Goal: Task Accomplishment & Management: Manage account settings

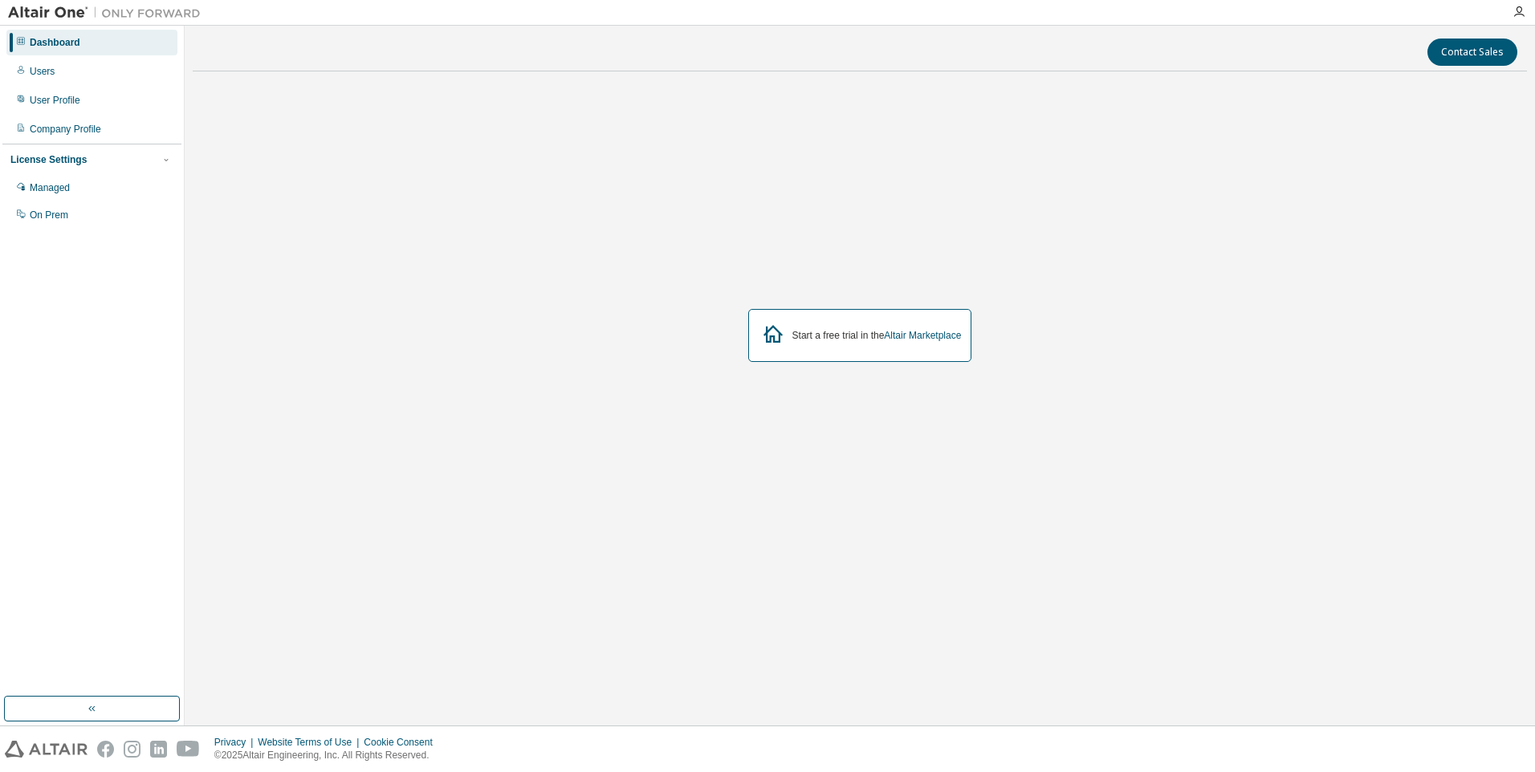
click at [58, 43] on div "Dashboard" at bounding box center [55, 42] width 51 height 13
click at [30, 63] on div "Users" at bounding box center [91, 72] width 171 height 26
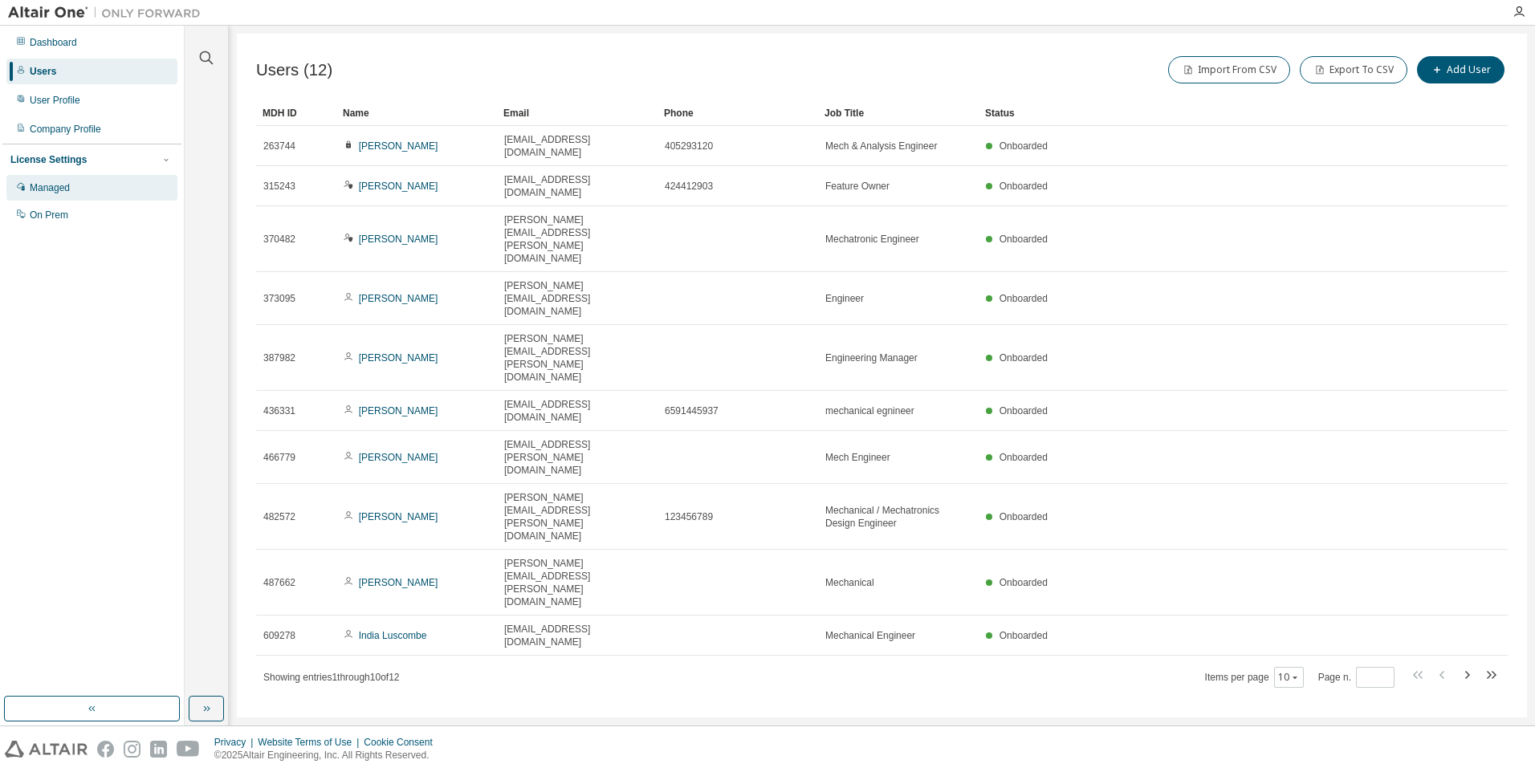
click at [67, 184] on div "Managed" at bounding box center [50, 187] width 40 height 13
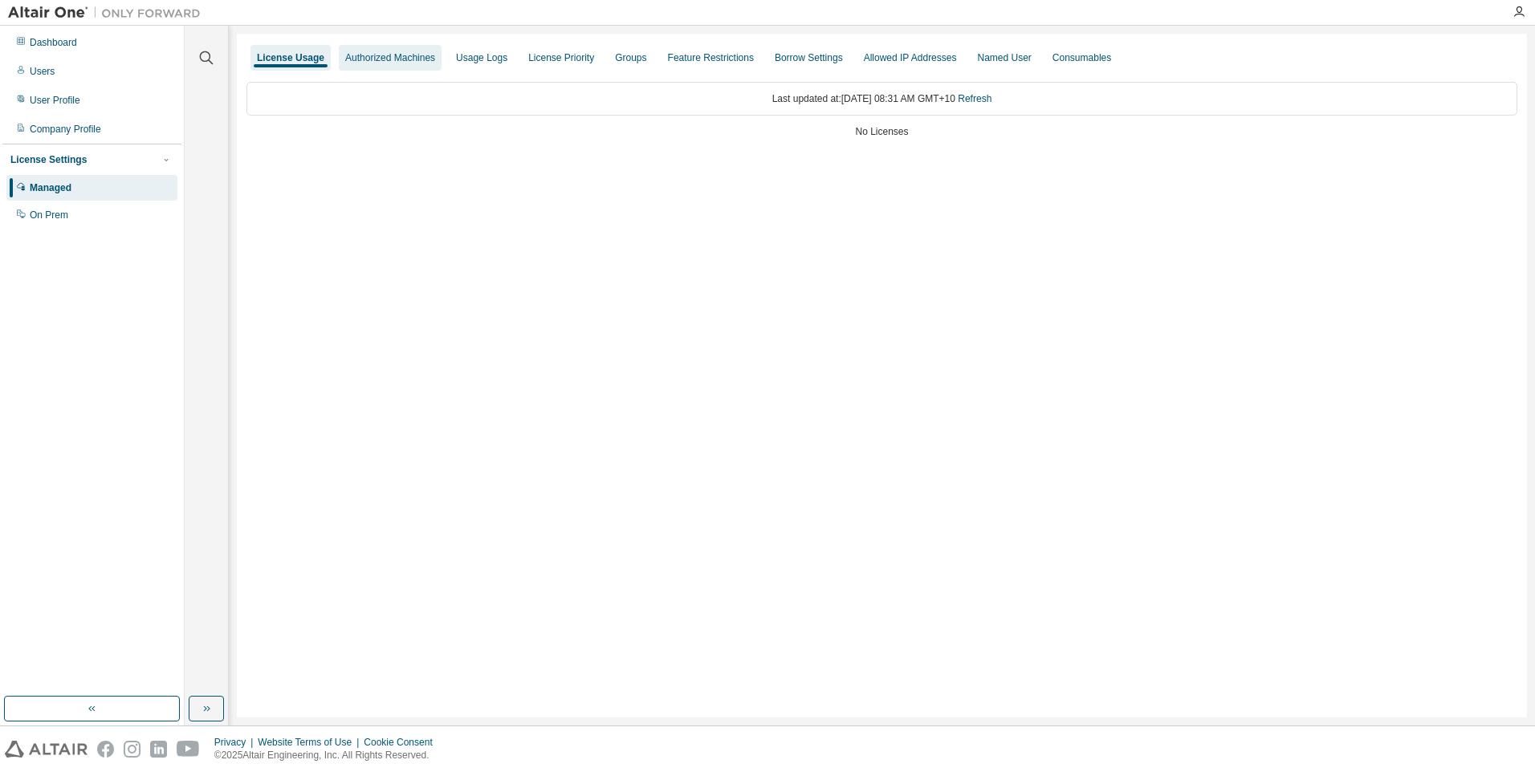
click at [372, 56] on div "Authorized Machines" at bounding box center [390, 57] width 90 height 13
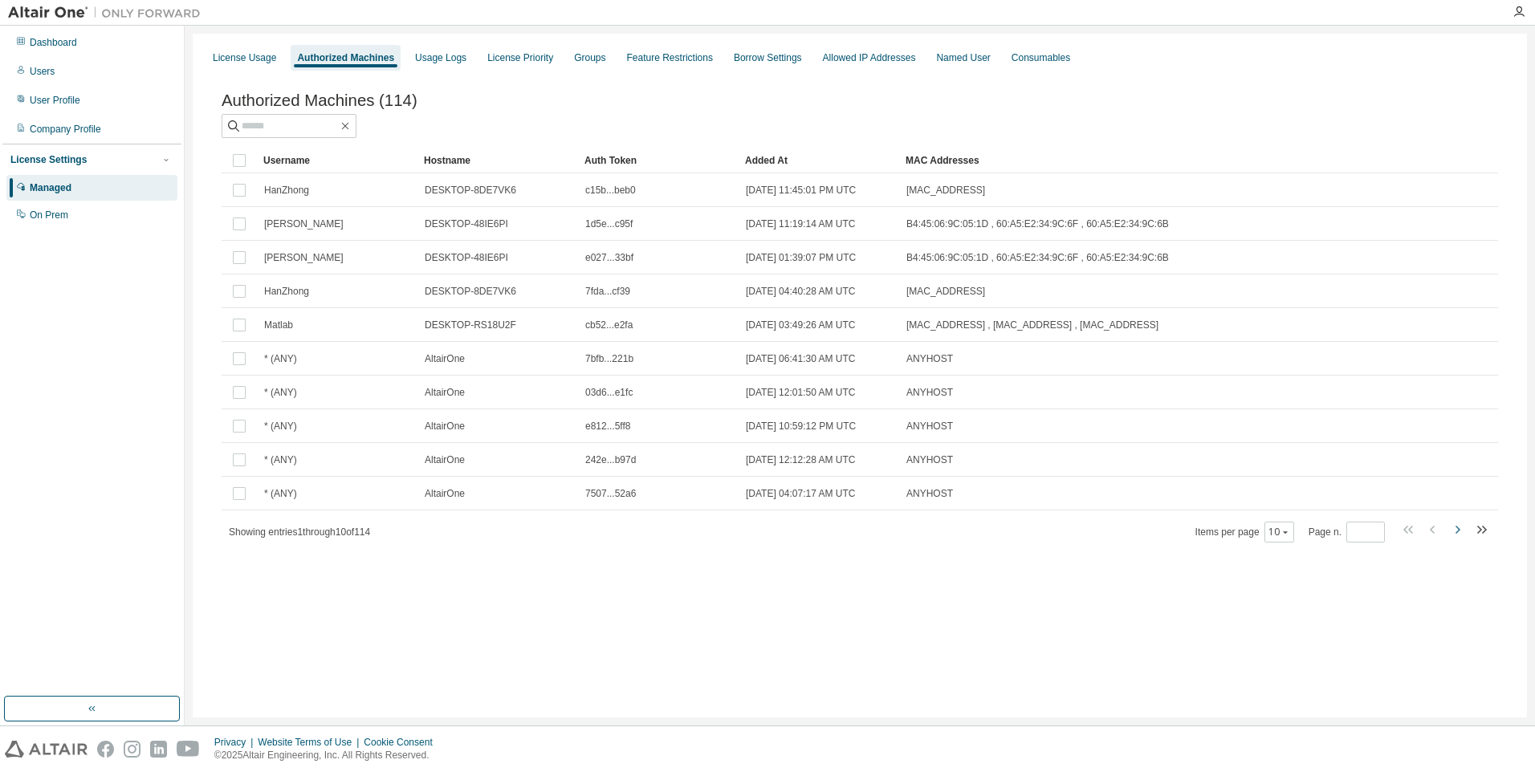
click at [1456, 531] on icon "button" at bounding box center [1456, 529] width 19 height 19
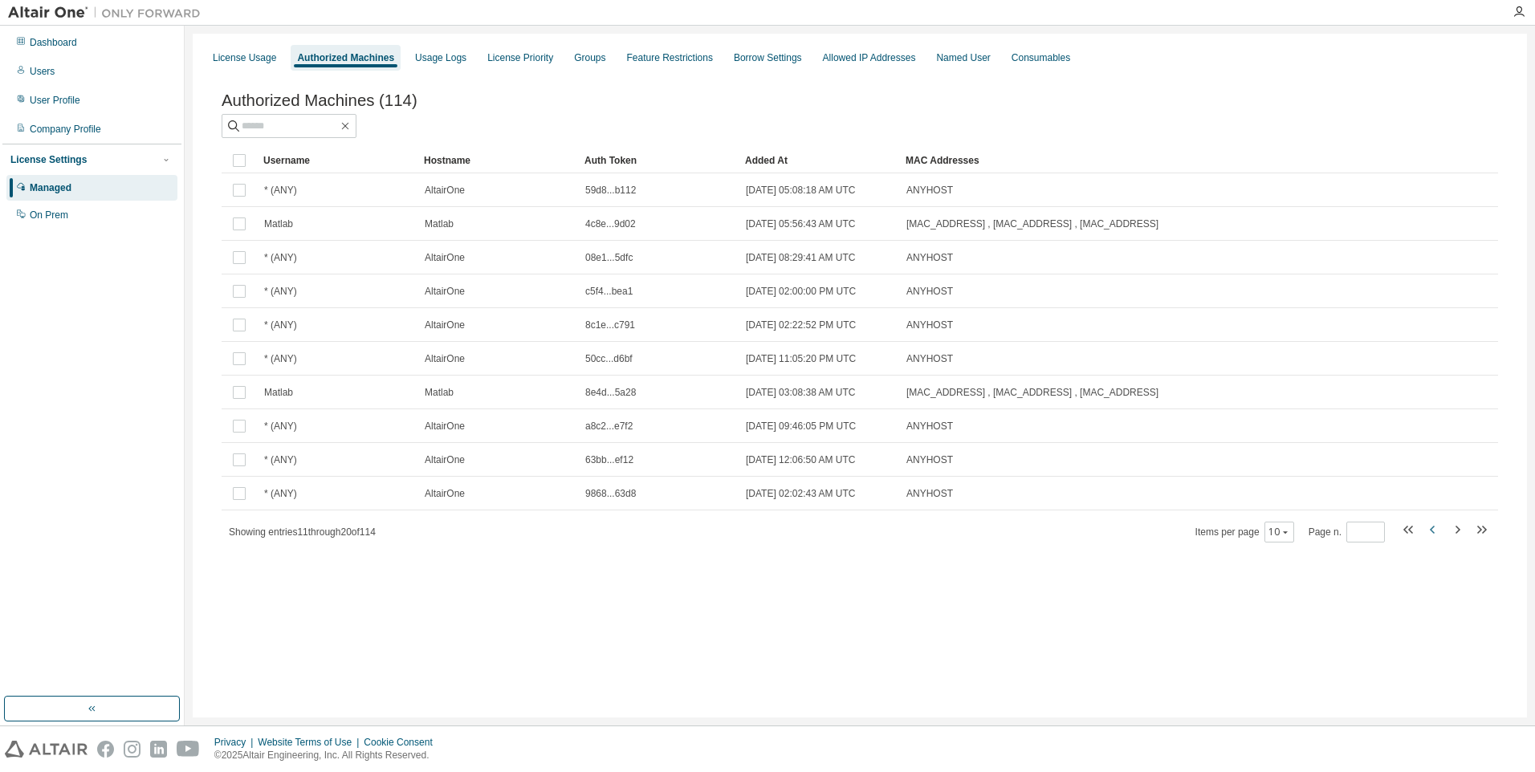
click at [1430, 536] on icon "button" at bounding box center [1432, 529] width 19 height 19
type input "*"
